Goal: Information Seeking & Learning: Learn about a topic

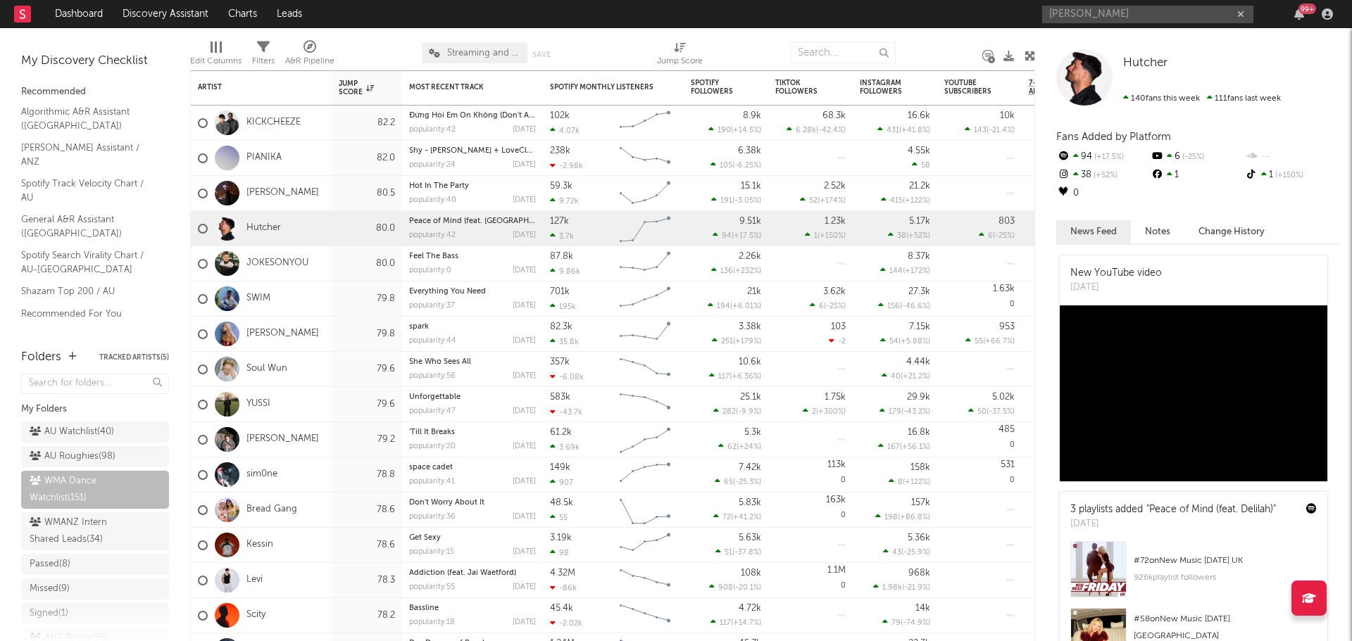
click at [1114, 15] on input "[PERSON_NAME]" at bounding box center [1147, 15] width 211 height 18
click at [1095, 10] on input "[PERSON_NAME]" at bounding box center [1147, 15] width 211 height 18
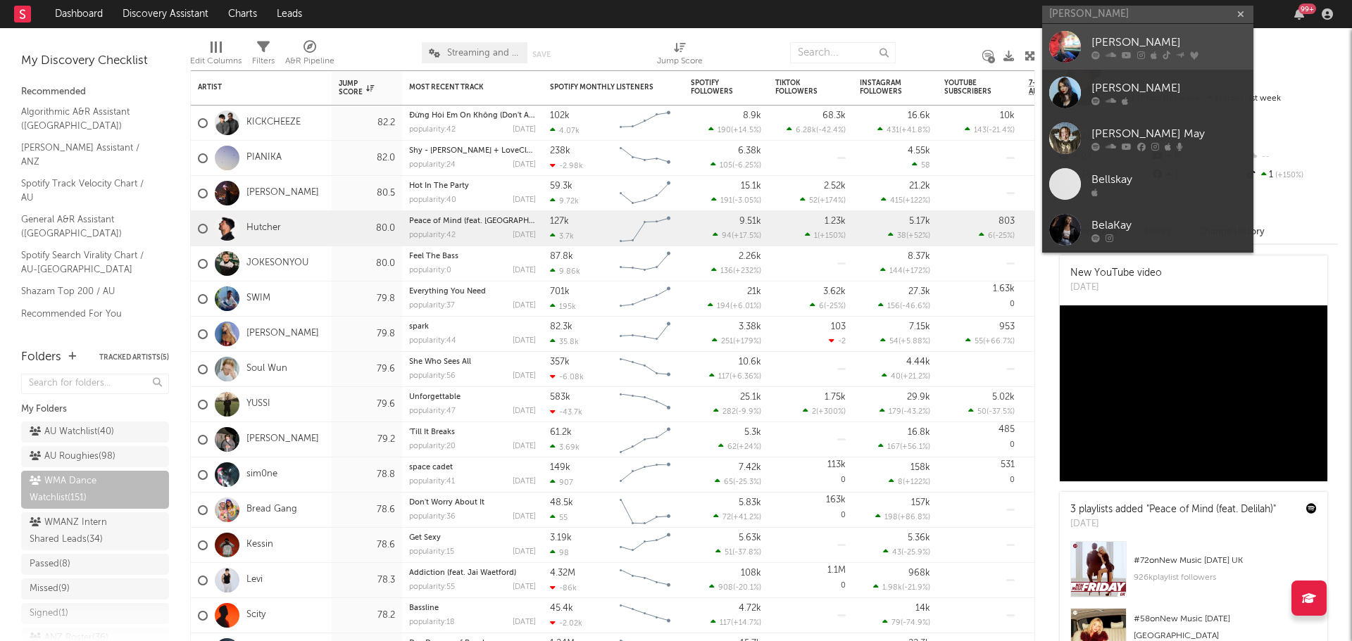
type input "[PERSON_NAME]"
click at [1110, 43] on div "[PERSON_NAME]" at bounding box center [1168, 42] width 155 height 17
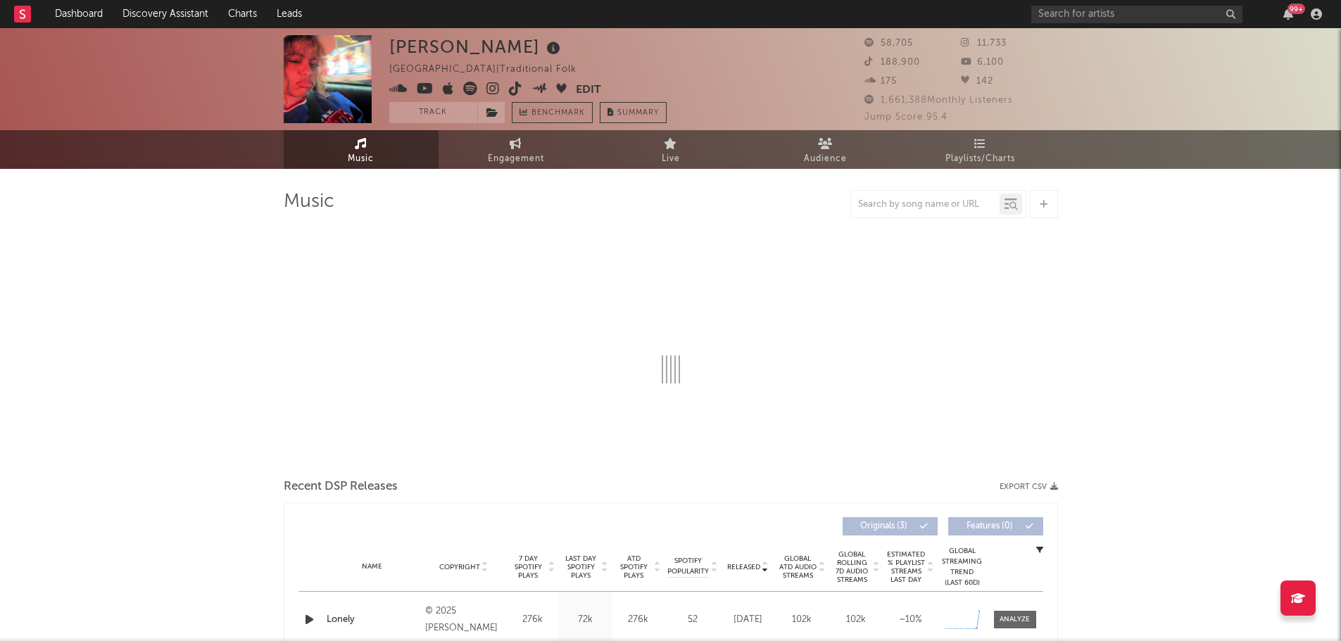
select select "1w"
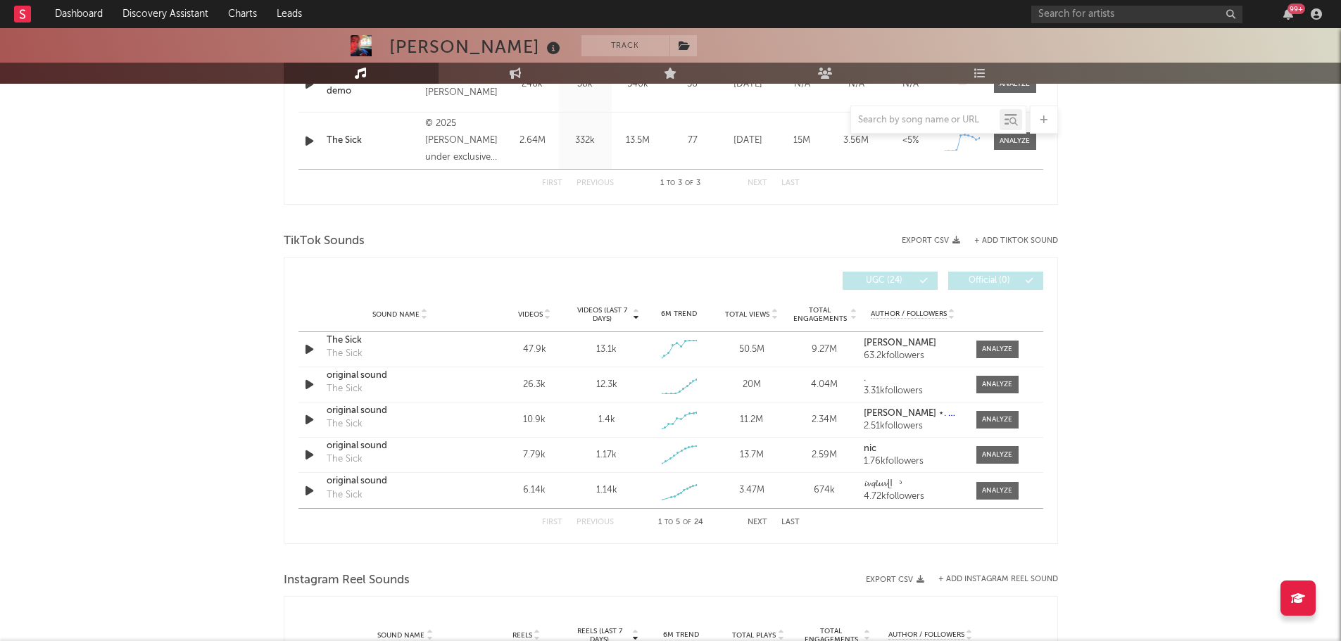
scroll to position [704, 0]
click at [536, 314] on span "Videos" at bounding box center [530, 314] width 25 height 8
